Goal: Submit feedback/report problem: Submit feedback/report problem

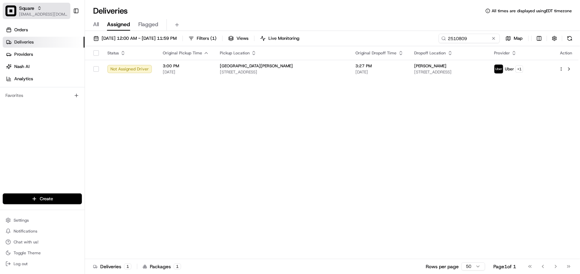
click at [29, 14] on span "[EMAIL_ADDRESS][DOMAIN_NAME]" at bounding box center [43, 14] width 49 height 5
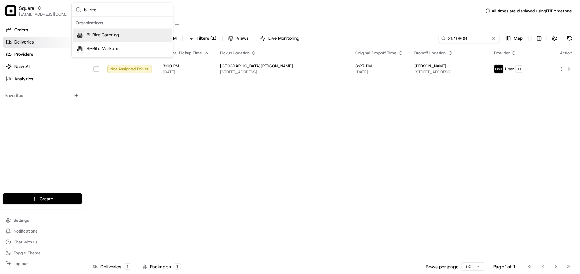
type input "bi-rite"
click at [94, 36] on span "Bi-Rite Catering" at bounding box center [103, 35] width 32 height 6
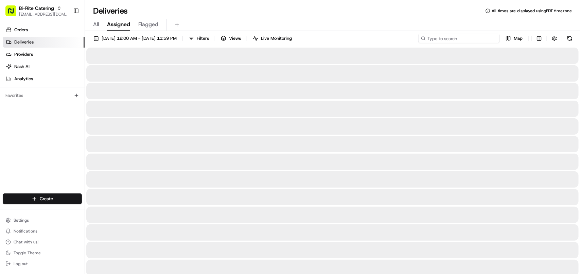
click at [365, 41] on input at bounding box center [459, 39] width 82 height 10
paste input "72993"
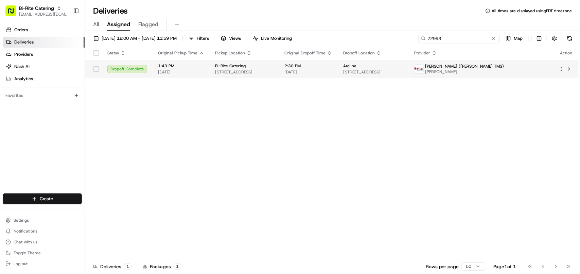
type input "72993"
click at [365, 71] on span "[STREET_ADDRESS]" at bounding box center [373, 71] width 60 height 5
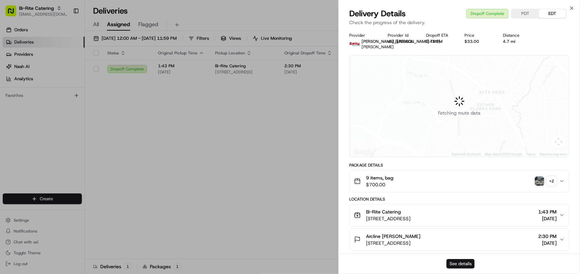
click at [365, 264] on button "See details" at bounding box center [460, 264] width 28 height 10
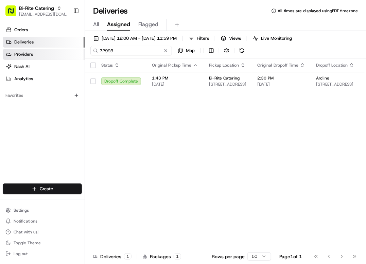
drag, startPoint x: 124, startPoint y: 51, endPoint x: 43, endPoint y: 52, distance: 80.5
click at [43, 52] on div "Bi-Rite Catering [EMAIL_ADDRESS][DOMAIN_NAME] Toggle Sidebar Orders Deliveries …" at bounding box center [183, 132] width 366 height 264
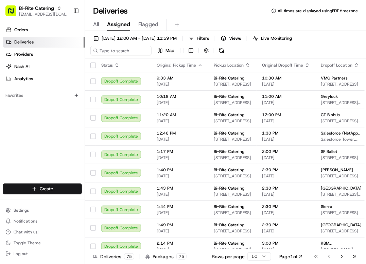
drag, startPoint x: 320, startPoint y: 0, endPoint x: 48, endPoint y: 2, distance: 272.0
click at [48, 2] on div "Bi-Rite Catering [EMAIL_ADDRESS][DOMAIN_NAME] Toggle Sidebar" at bounding box center [42, 11] width 85 height 22
click at [48, 12] on span "[EMAIL_ADDRESS][DOMAIN_NAME]" at bounding box center [43, 14] width 49 height 5
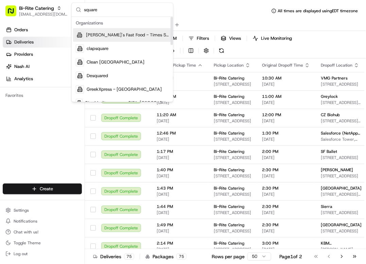
type input "square"
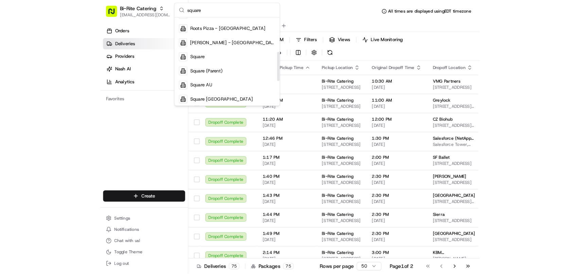
scroll to position [117, 0]
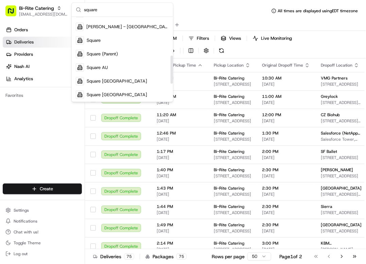
drag, startPoint x: 172, startPoint y: 31, endPoint x: 166, endPoint y: 69, distance: 38.7
click at [170, 69] on div "Suggestions" at bounding box center [171, 69] width 2 height 28
click at [128, 41] on div "Square" at bounding box center [122, 41] width 98 height 14
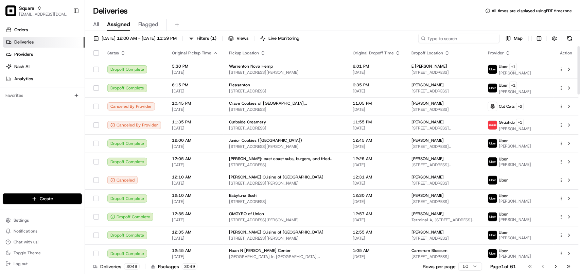
click at [365, 40] on input at bounding box center [459, 39] width 82 height 10
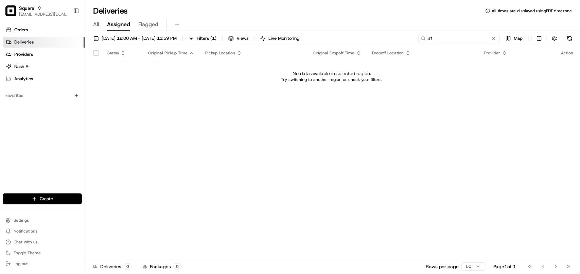
type input "4"
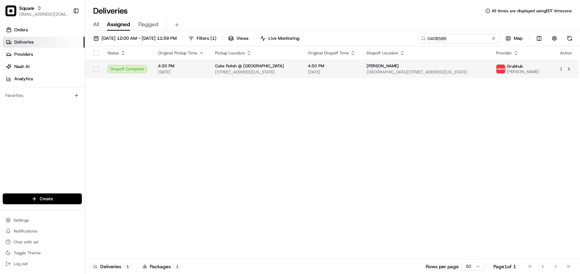
type input "0408586"
click at [365, 75] on span "[GEOGRAPHIC_DATA][STREET_ADDRESS][US_STATE]" at bounding box center [425, 71] width 119 height 5
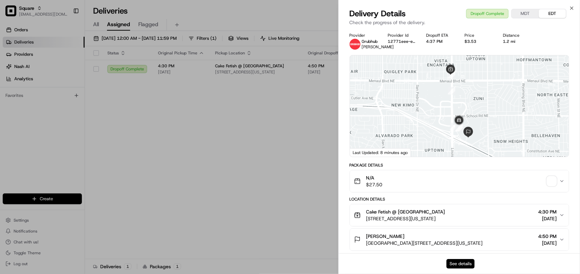
click at [365, 260] on button "See details" at bounding box center [460, 264] width 28 height 10
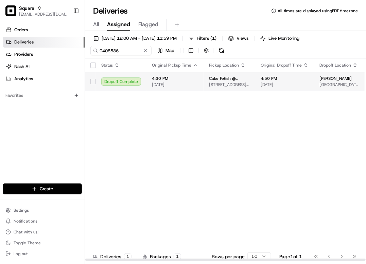
drag, startPoint x: 145, startPoint y: 116, endPoint x: 155, endPoint y: 80, distance: 37.5
click at [146, 116] on div "Status Original Pickup Time Pickup Location Original Dropoff Time Dropoff Locat…" at bounding box center [265, 159] width 360 height 203
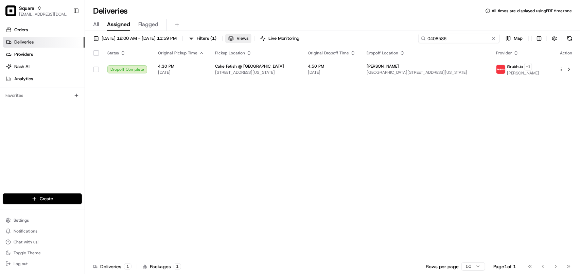
drag, startPoint x: 461, startPoint y: 37, endPoint x: 264, endPoint y: 37, distance: 196.6
click at [264, 37] on div "[DATE] 12:00 AM - [DATE] 11:59 PM Filters ( 1 ) Views Live Monitoring 0408586 M…" at bounding box center [332, 40] width 495 height 13
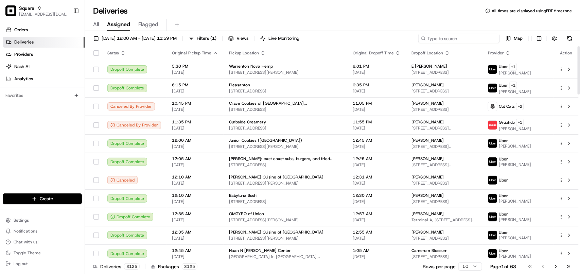
click at [365, 39] on input at bounding box center [459, 39] width 82 height 10
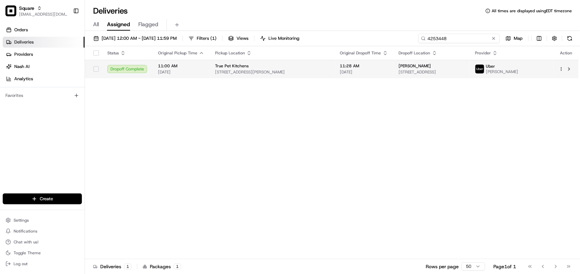
type input "4253448"
click at [365, 68] on div "[PERSON_NAME]" at bounding box center [432, 65] width 66 height 5
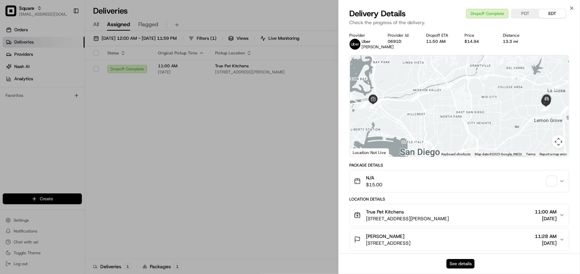
click at [365, 263] on button "See details" at bounding box center [460, 264] width 28 height 10
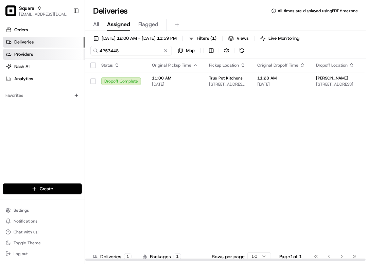
drag, startPoint x: 133, startPoint y: 50, endPoint x: 74, endPoint y: 57, distance: 59.8
click at [75, 55] on div "Square [EMAIL_ADDRESS][DOMAIN_NAME] Toggle Sidebar Orders Deliveries Providers …" at bounding box center [183, 132] width 366 height 264
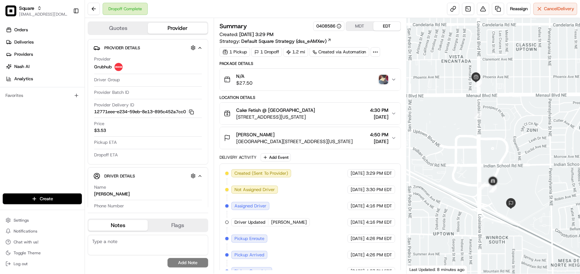
click at [388, 84] on div "button" at bounding box center [384, 80] width 10 height 10
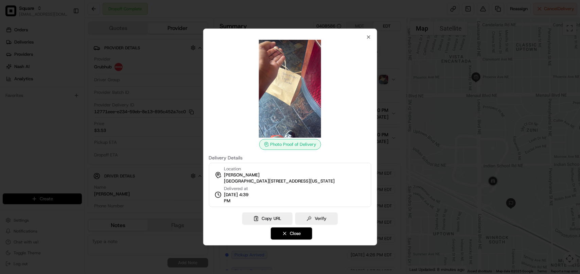
drag, startPoint x: 286, startPoint y: 184, endPoint x: 223, endPoint y: 179, distance: 63.3
click at [223, 179] on div "Location Tori Whisler Winrock Town Center, 2100 Louisiana Blvd NE Suite 416, Al…" at bounding box center [274, 175] width 120 height 18
copy span "Winrock Town Center, 2100 Louisiana Blvd NE Suite 416, Albuquerque, NM 87110, U…"
click at [369, 36] on icon "button" at bounding box center [368, 37] width 3 height 3
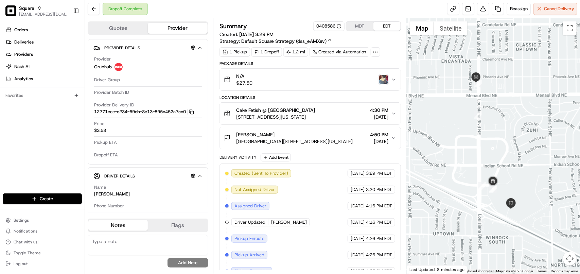
click at [393, 116] on icon "button" at bounding box center [393, 113] width 5 height 5
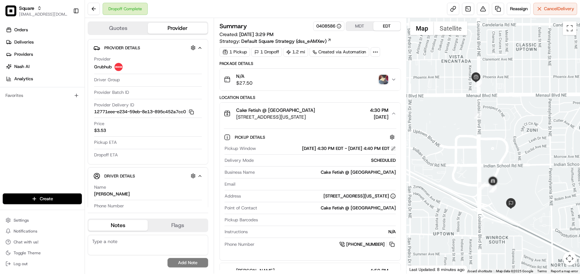
click at [394, 150] on button at bounding box center [393, 148] width 5 height 5
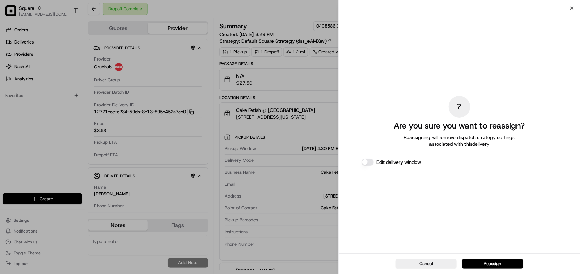
click at [369, 165] on button "Edit delivery window" at bounding box center [367, 162] width 12 height 7
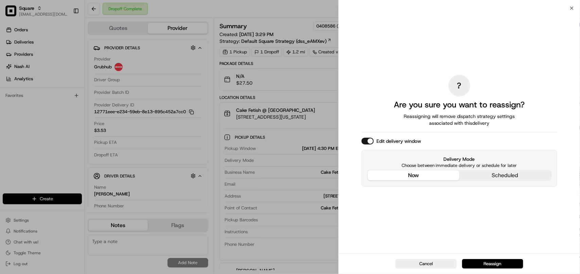
click at [425, 122] on div "? Are you sure you want to reassign? Reassigning will remove dispatch strategy …" at bounding box center [459, 131] width 196 height 242
click at [440, 171] on button "now" at bounding box center [413, 175] width 92 height 10
click at [571, 8] on div "? Are you sure you want to reassign? Reassigning will remove dispatch strategy …" at bounding box center [459, 130] width 241 height 245
click at [437, 260] on button "Cancel" at bounding box center [425, 264] width 61 height 10
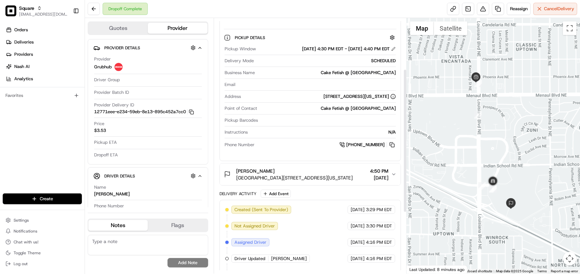
scroll to position [127, 0]
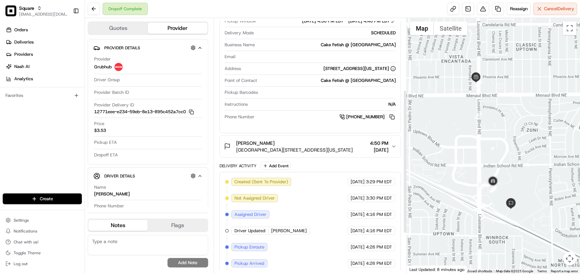
click at [382, 150] on span "[DATE]" at bounding box center [379, 149] width 18 height 7
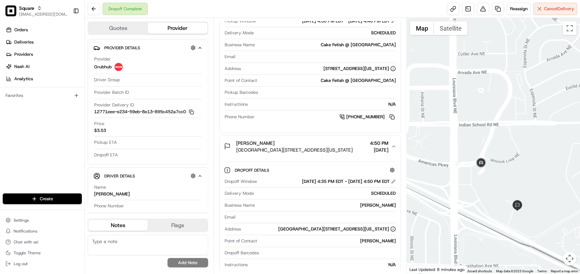
drag, startPoint x: 505, startPoint y: 212, endPoint x: 492, endPoint y: 189, distance: 26.8
click at [492, 189] on div at bounding box center [493, 145] width 173 height 255
click at [395, 182] on button at bounding box center [393, 181] width 5 height 5
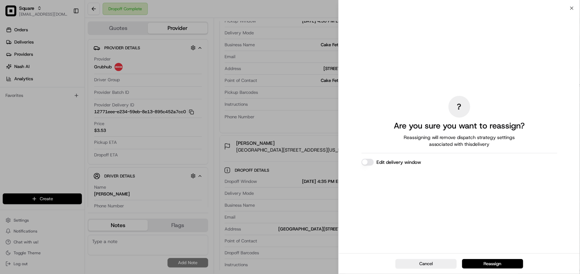
click at [370, 165] on button "Edit delivery window" at bounding box center [367, 162] width 12 height 7
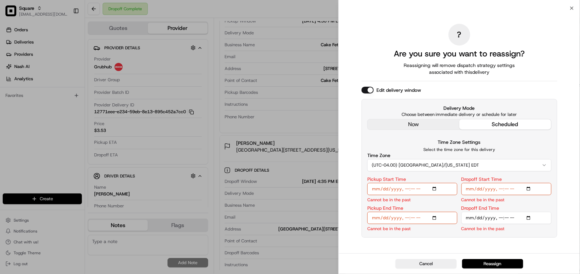
click at [407, 125] on div "? Are you sure you want to reassign? Reassigning will remove dispatch strategy …" at bounding box center [459, 131] width 196 height 242
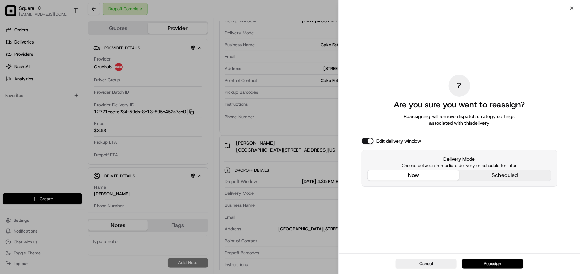
click at [483, 264] on button "Reassign" at bounding box center [492, 264] width 61 height 10
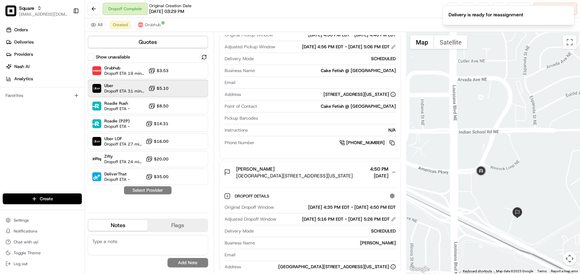
click at [135, 90] on span "Dropoff ETA 31 minutes" at bounding box center [124, 90] width 41 height 5
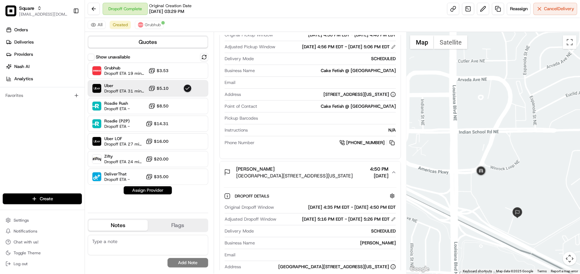
click at [150, 188] on button "Assign Provider" at bounding box center [148, 190] width 48 height 8
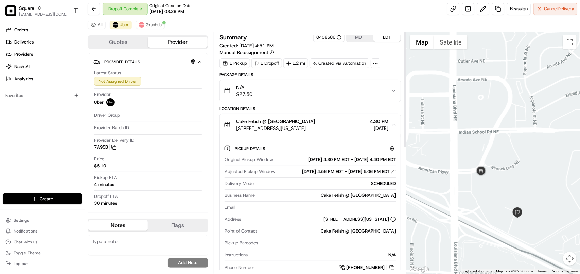
scroll to position [0, 0]
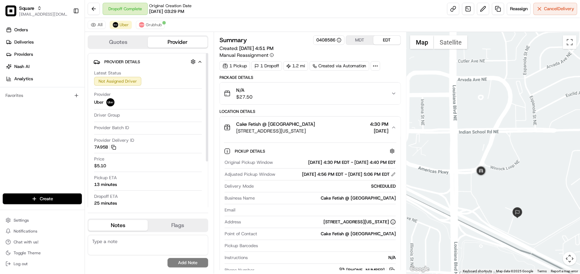
click at [156, 247] on textarea at bounding box center [148, 245] width 121 height 20
paste textarea "**Caller Information: Merchant **Reason for calling: Order never delivered **Re…"
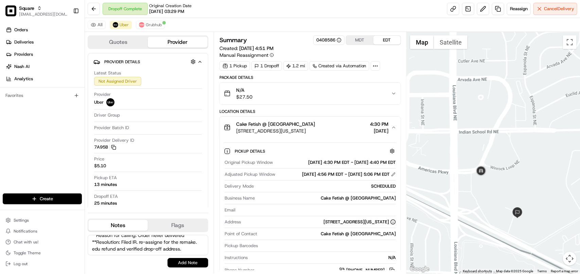
type textarea "**Caller Information: Merchant **Reason for calling: Order never delivered **Re…"
click at [197, 264] on button "Add Note" at bounding box center [187, 263] width 41 height 10
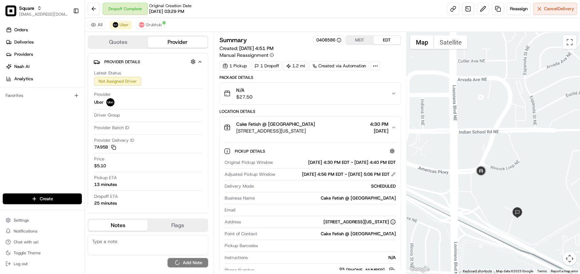
scroll to position [0, 0]
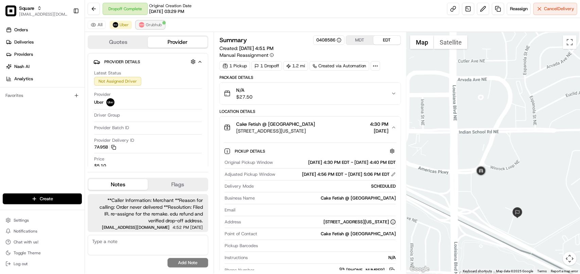
click at [150, 24] on span "Grubhub" at bounding box center [154, 24] width 16 height 5
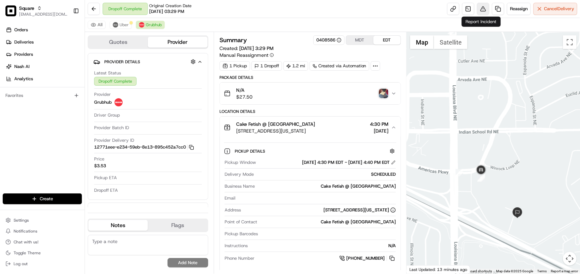
click at [478, 11] on button at bounding box center [483, 9] width 12 height 12
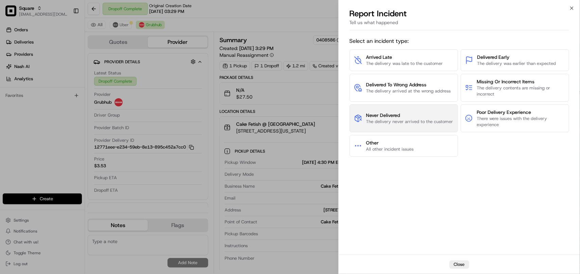
click at [413, 110] on button "Never Delivered The delivery never arrived to the customer" at bounding box center [403, 118] width 108 height 28
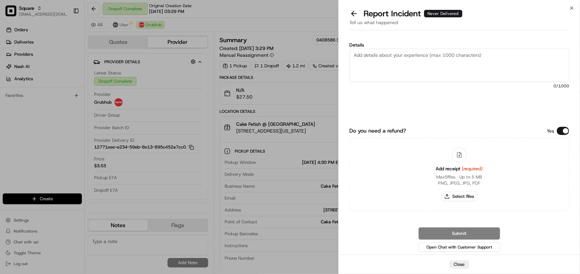
click at [422, 67] on textarea "Details" at bounding box center [458, 65] width 219 height 33
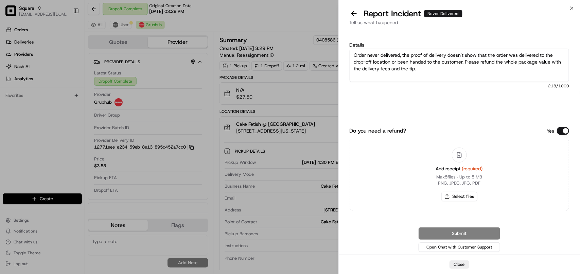
type textarea "Order never delivered, the proof of delivery doesn't show that the order was de…"
click at [563, 131] on button "Do you need a refund?" at bounding box center [563, 131] width 12 height 8
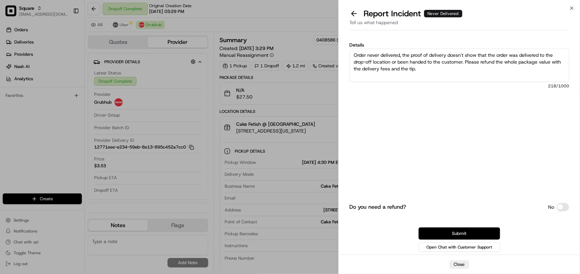
click at [467, 232] on button "Submit" at bounding box center [459, 233] width 82 height 12
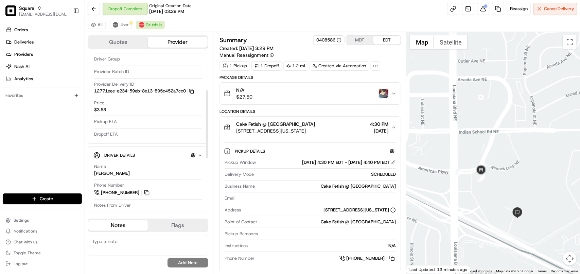
scroll to position [42, 0]
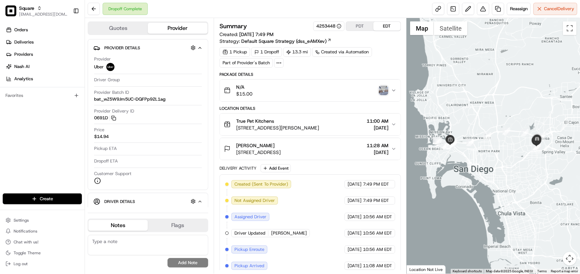
click at [380, 94] on img "button" at bounding box center [384, 91] width 10 height 10
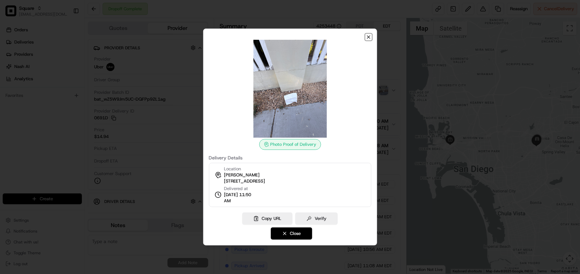
click at [368, 36] on icon "button" at bounding box center [368, 36] width 5 height 5
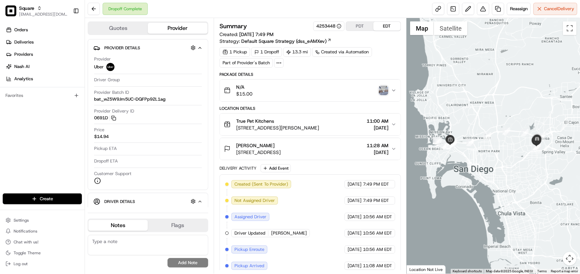
click at [382, 89] on img "button" at bounding box center [384, 91] width 10 height 10
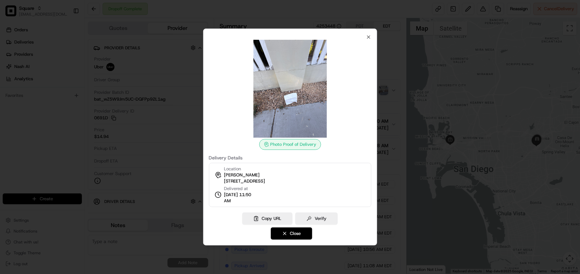
click at [265, 181] on span "[STREET_ADDRESS]" at bounding box center [244, 181] width 41 height 6
click at [265, 182] on span "[STREET_ADDRESS]" at bounding box center [244, 181] width 41 height 6
copy div "[STREET_ADDRESS]"
drag, startPoint x: 373, startPoint y: 40, endPoint x: 367, endPoint y: 39, distance: 5.2
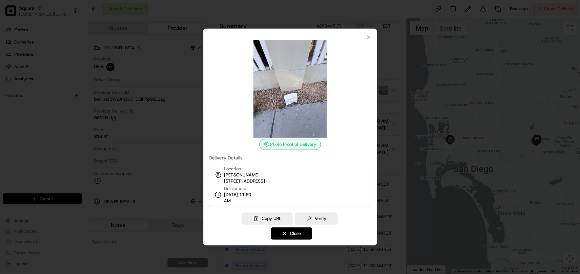
click at [372, 40] on div "Photo Proof of Delivery Delivery Details Location Stevie Johnaon 7519 Orien Ave…" at bounding box center [290, 137] width 174 height 217
click at [367, 38] on icon "button" at bounding box center [368, 36] width 5 height 5
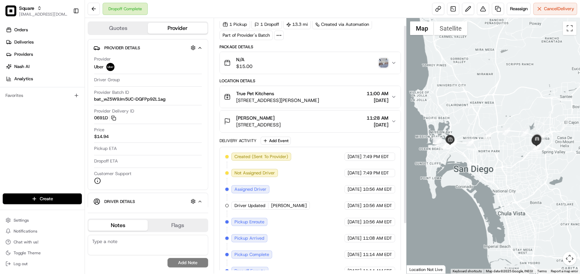
scroll to position [42, 0]
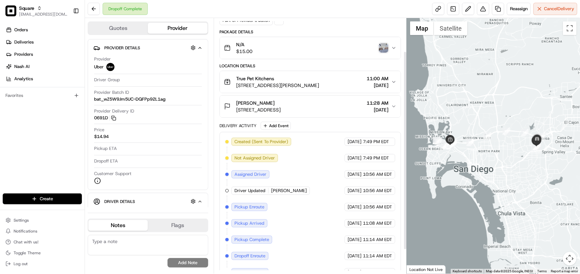
click at [382, 115] on button "Stevie Johnaon 7519 Orien Ave, La Mesa, CA 91941, USA 11:28 AM 08/19/2025" at bounding box center [310, 106] width 181 height 22
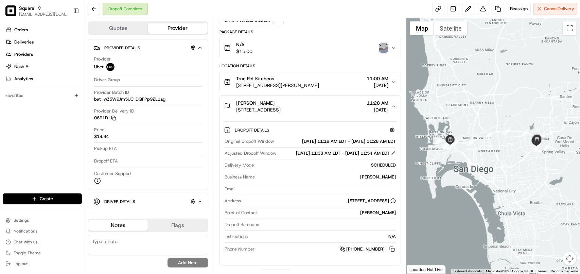
click at [384, 50] on img "button" at bounding box center [384, 48] width 10 height 10
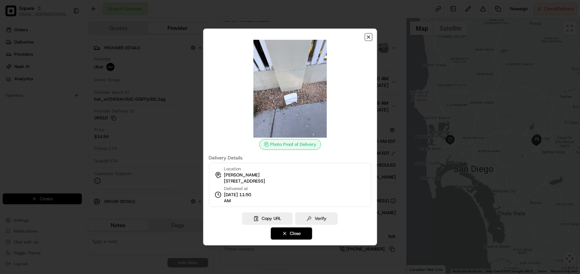
click at [369, 38] on icon "button" at bounding box center [368, 36] width 5 height 5
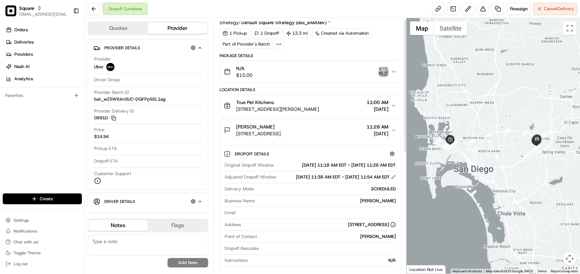
scroll to position [0, 0]
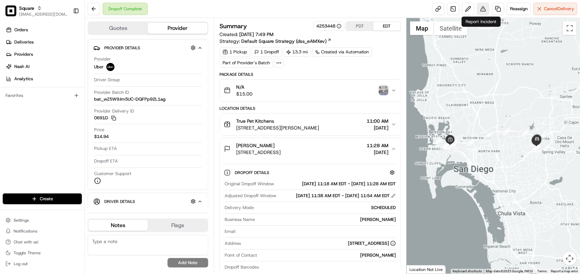
click at [478, 10] on button at bounding box center [483, 9] width 12 height 12
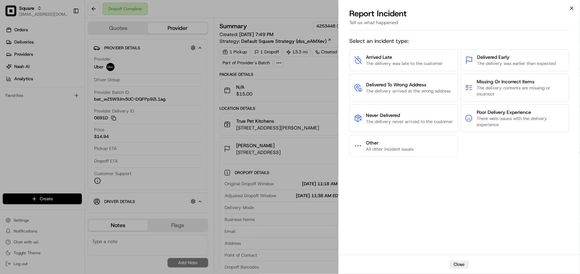
click at [572, 8] on icon "button" at bounding box center [571, 8] width 3 height 3
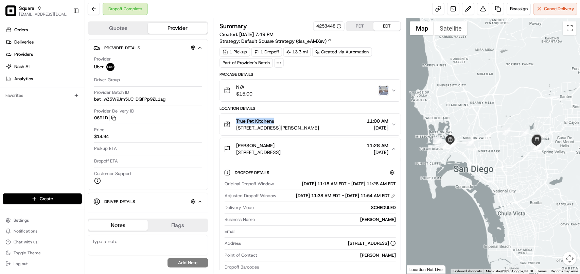
drag, startPoint x: 283, startPoint y: 121, endPoint x: 237, endPoint y: 121, distance: 45.8
click at [237, 121] on div "True Pet Kitchens" at bounding box center [277, 121] width 83 height 7
click at [319, 120] on div "True Pet Kitchens" at bounding box center [277, 121] width 83 height 7
click at [483, 9] on button at bounding box center [483, 9] width 12 height 12
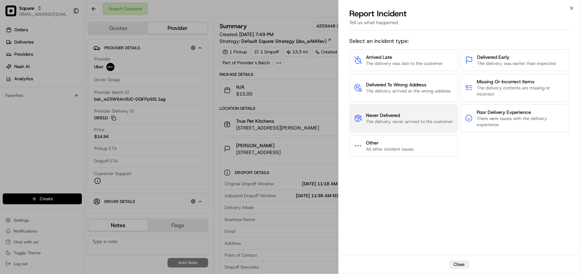
click at [396, 121] on span "The delivery never arrived to the customer" at bounding box center [409, 122] width 87 height 6
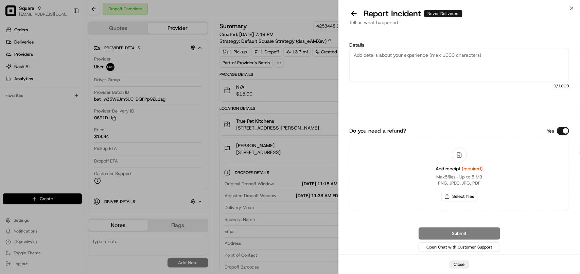
click at [375, 65] on textarea "Details" at bounding box center [458, 65] width 219 height 33
click at [571, 9] on icon "button" at bounding box center [571, 7] width 5 height 5
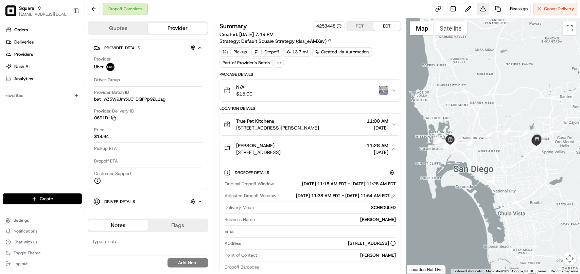
click at [482, 14] on button at bounding box center [483, 9] width 12 height 12
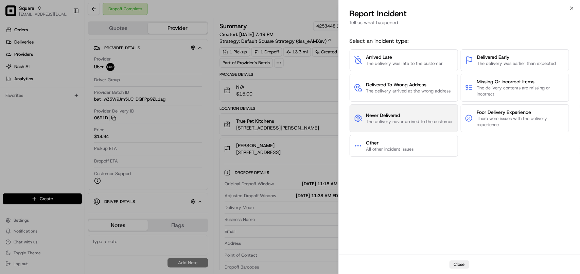
click at [395, 116] on span "Never Delivered" at bounding box center [409, 115] width 87 height 7
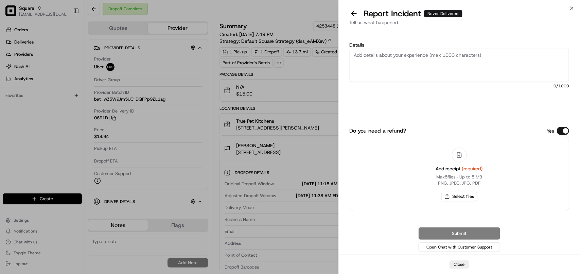
click at [400, 69] on textarea "Details" at bounding box center [458, 65] width 219 height 33
click at [437, 60] on textarea "Order never delivered" at bounding box center [458, 65] width 219 height 33
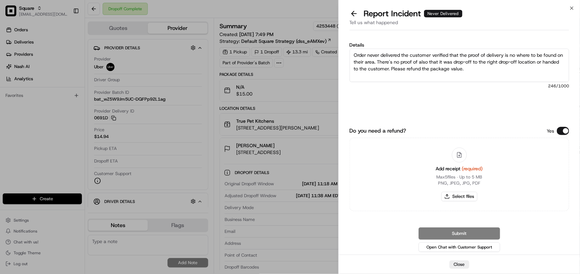
drag, startPoint x: 492, startPoint y: 64, endPoint x: 488, endPoint y: 67, distance: 4.8
click at [488, 67] on textarea "Order never delivered the customer verified that the proof of delivery is no wh…" at bounding box center [458, 65] width 219 height 33
click at [491, 69] on textarea "Order never delivered the customer verified that the proof of delivery is no wh…" at bounding box center [458, 65] width 219 height 33
drag, startPoint x: 491, startPoint y: 70, endPoint x: 286, endPoint y: 25, distance: 209.2
click at [286, 25] on body "Square avaldez@nashhelp.com Toggle Sidebar Orders Deliveries Providers Nash AI …" at bounding box center [290, 137] width 580 height 274
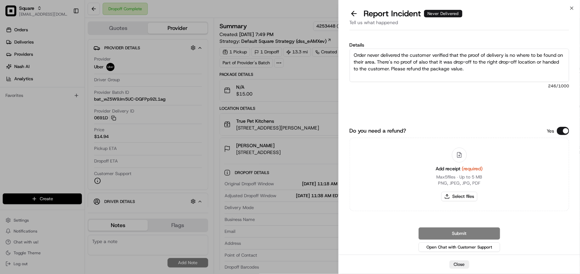
type textarea "Order never delivered the customer verified that the proof of delivery is no wh…"
click at [566, 132] on button "Do you need a refund?" at bounding box center [563, 131] width 12 height 8
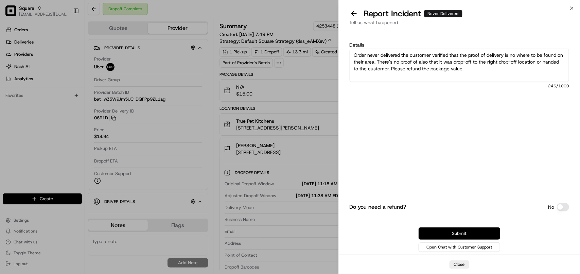
drag, startPoint x: 482, startPoint y: 235, endPoint x: 422, endPoint y: 151, distance: 103.4
click at [482, 230] on button "Submit" at bounding box center [459, 233] width 82 height 12
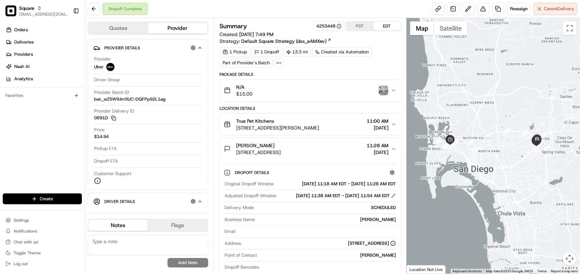
click at [156, 243] on textarea at bounding box center [148, 245] width 121 height 20
paste textarea "Order never delivered the customer verified that the proof of delivery is no wh…"
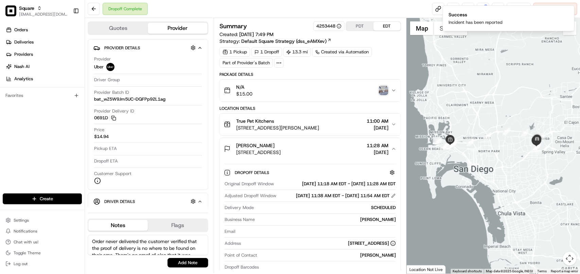
scroll to position [23, 0]
type textarea "Order never delivered the customer verified that the proof of delivery is no wh…"
click at [201, 260] on button "Add Note" at bounding box center [187, 263] width 41 height 10
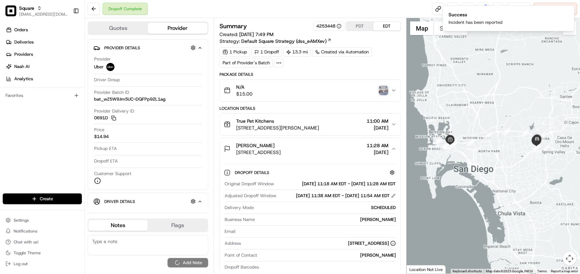
scroll to position [0, 0]
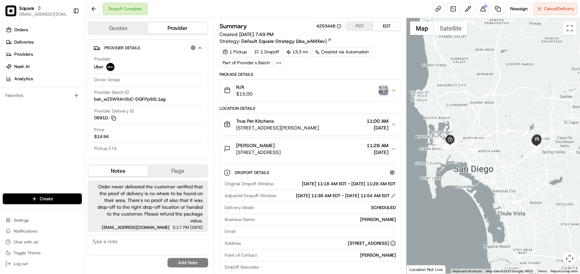
click at [160, 249] on textarea at bounding box center [148, 245] width 121 height 20
paste textarea "**Caller Information: Customer **Reason for calling: Order never delivered **Re…"
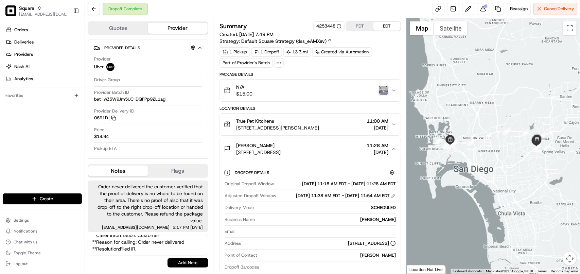
type textarea "**Caller Information: Customer **Reason for calling: Order never delivered **Re…"
click at [178, 262] on button "Add Note" at bounding box center [187, 263] width 41 height 10
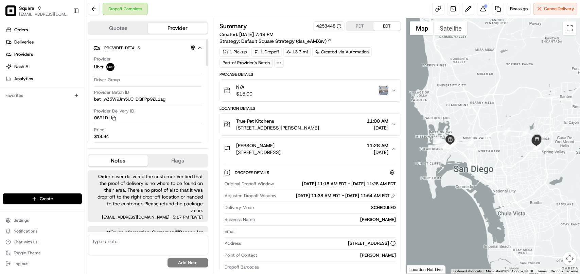
scroll to position [11, 0]
